Goal: Task Accomplishment & Management: Manage account settings

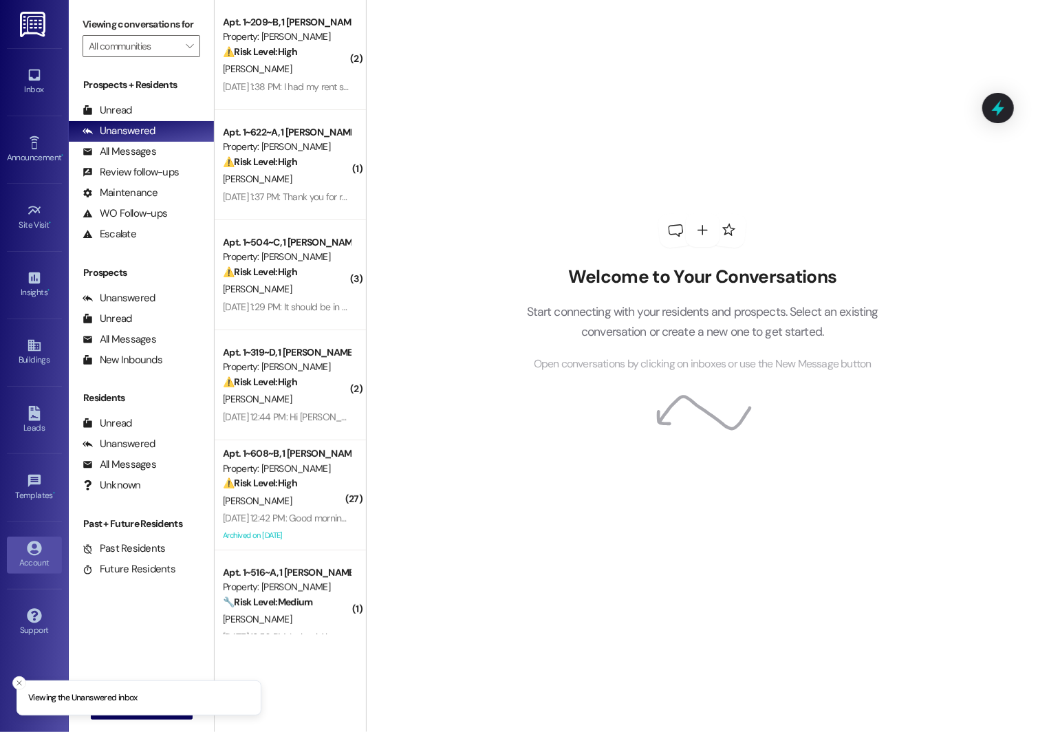
click at [27, 557] on div "Account" at bounding box center [34, 563] width 69 height 14
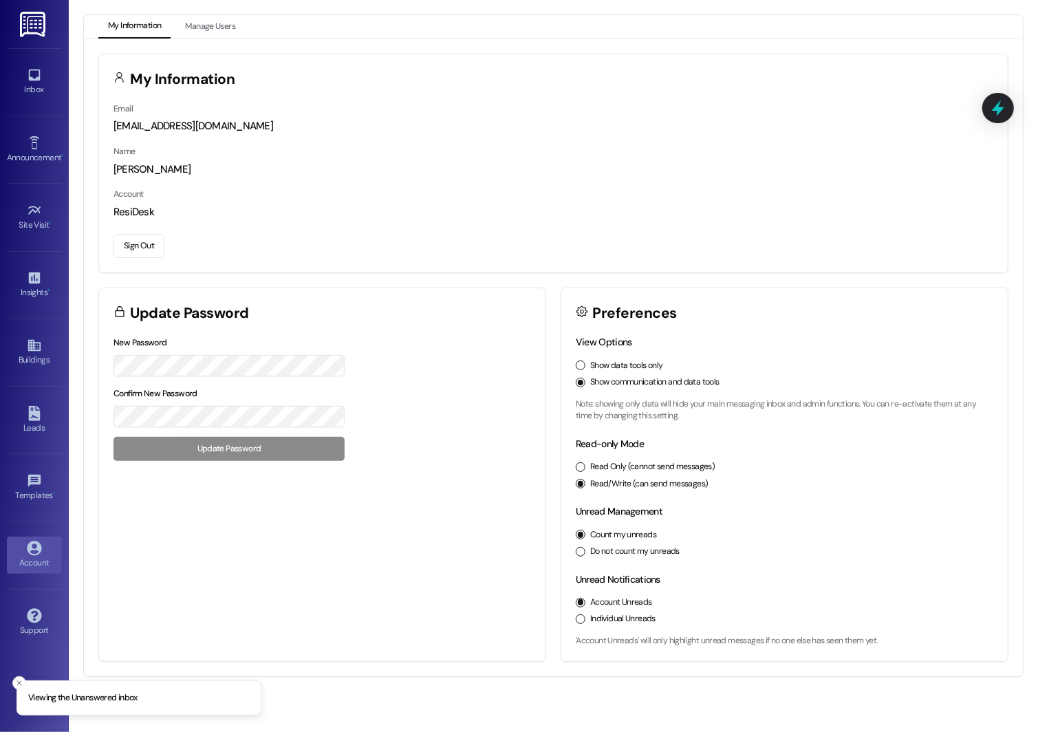
click at [140, 236] on button "Sign Out" at bounding box center [139, 246] width 51 height 24
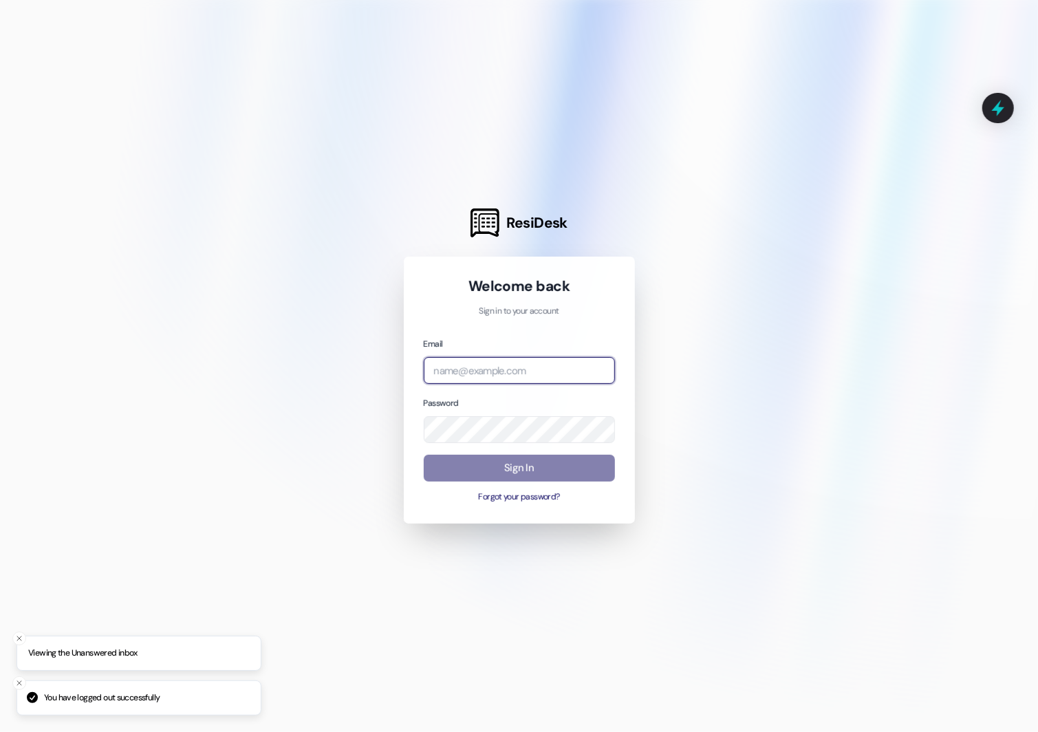
click at [498, 372] on input "email" at bounding box center [519, 370] width 191 height 27
type input "[EMAIL_ADDRESS][DOMAIN_NAME]"
